Goal: Navigation & Orientation: Find specific page/section

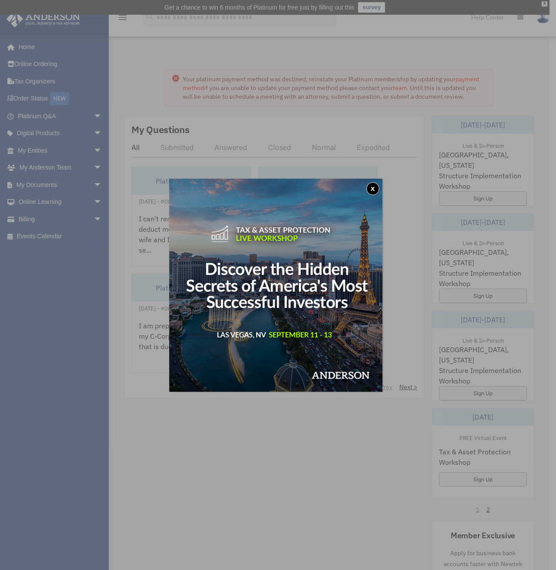
click at [373, 188] on button "x" at bounding box center [372, 188] width 13 height 13
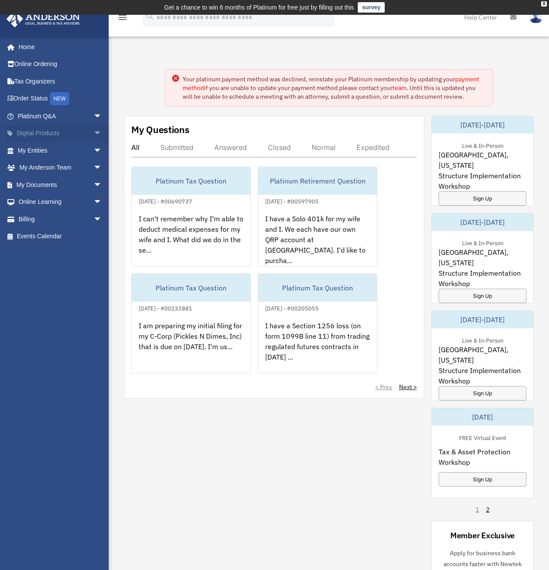
click at [61, 133] on link "Digital Products arrow_drop_down" at bounding box center [60, 133] width 109 height 17
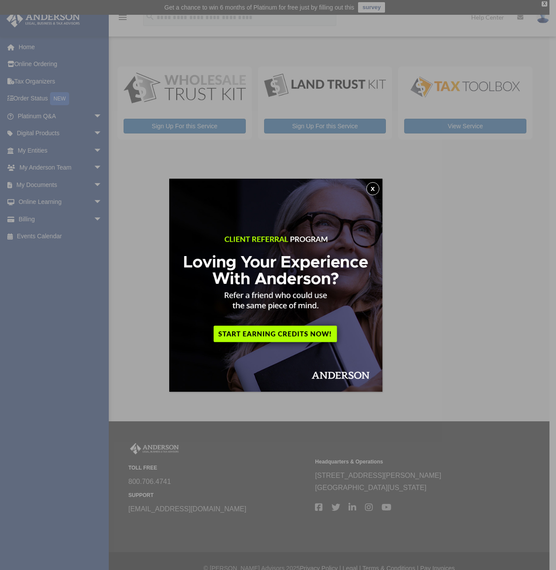
click at [373, 188] on button "x" at bounding box center [372, 188] width 13 height 13
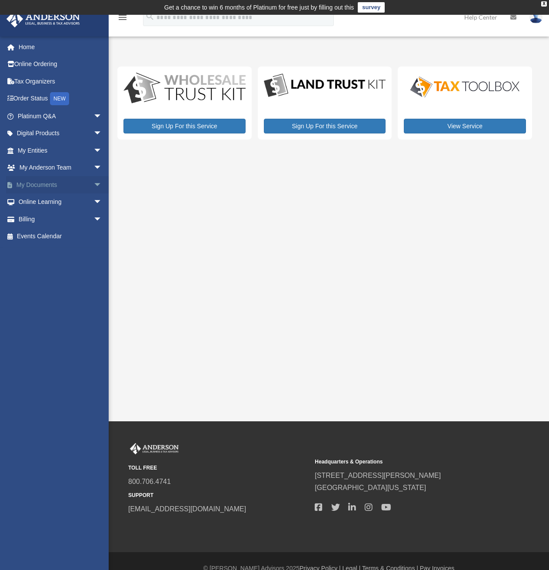
click at [43, 183] on link "My Documents arrow_drop_down" at bounding box center [60, 184] width 109 height 17
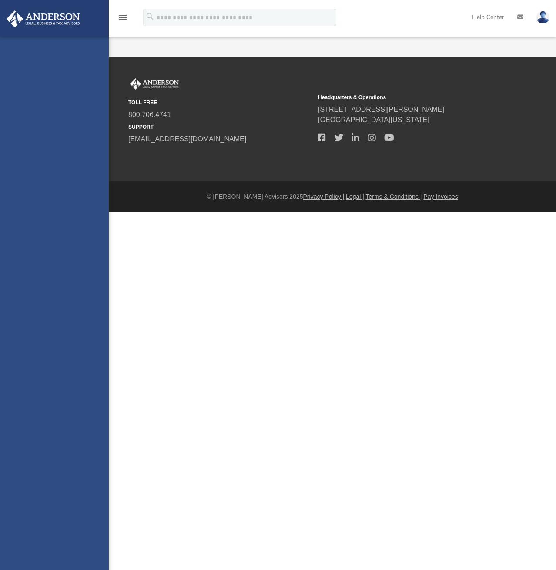
click at [91, 183] on div "[EMAIL_ADDRESS][DOMAIN_NAME] Sign Out [EMAIL_ADDRESS][DOMAIN_NAME] Home Online …" at bounding box center [54, 322] width 109 height 570
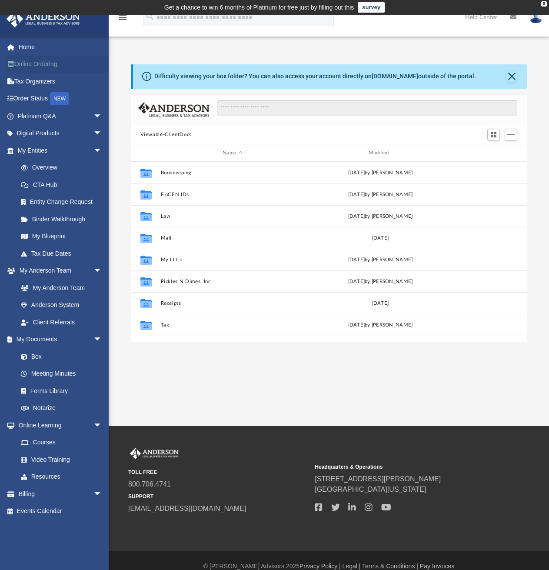
click at [34, 66] on link "Online Ordering" at bounding box center [60, 64] width 109 height 17
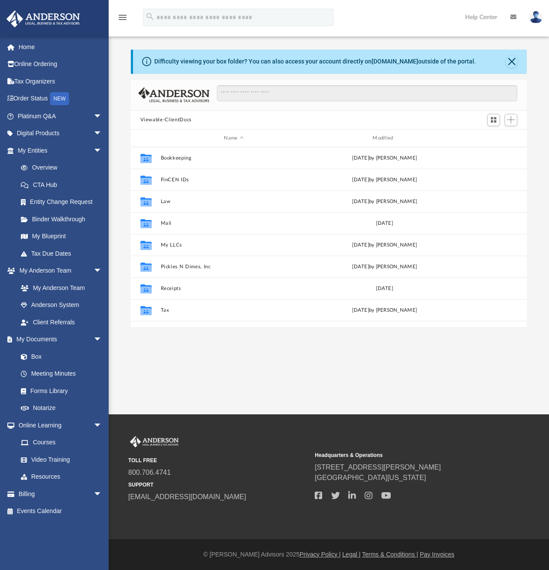
scroll to position [191, 390]
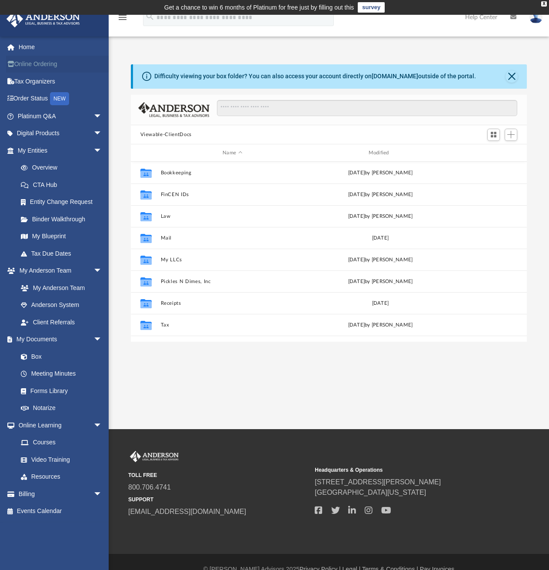
click at [47, 63] on link "Online Ordering" at bounding box center [60, 64] width 109 height 17
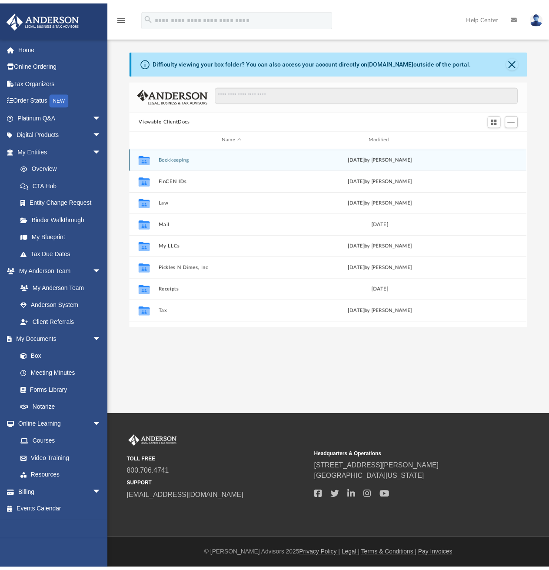
scroll to position [191, 390]
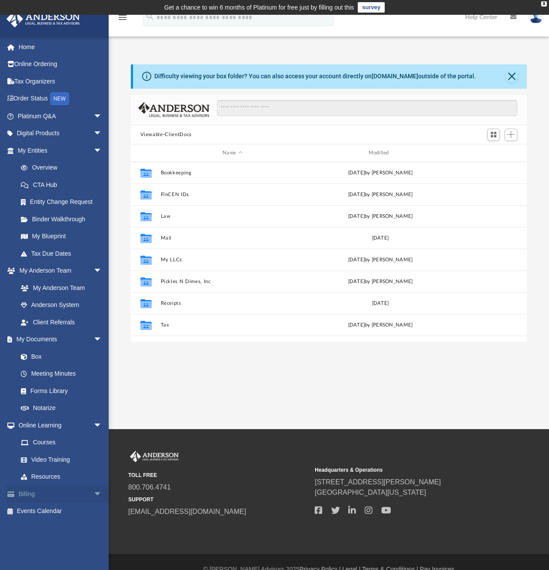
click at [48, 493] on link "Billing arrow_drop_down" at bounding box center [60, 493] width 109 height 17
